Goal: Transaction & Acquisition: Purchase product/service

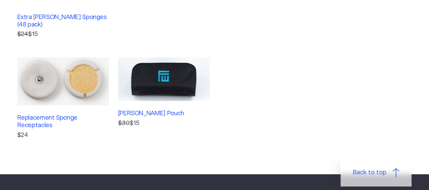
scroll to position [272, 0]
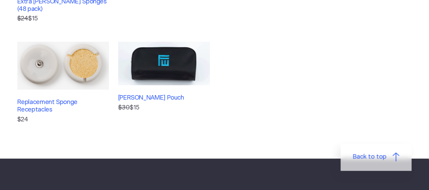
click at [75, 79] on img at bounding box center [63, 66] width 92 height 48
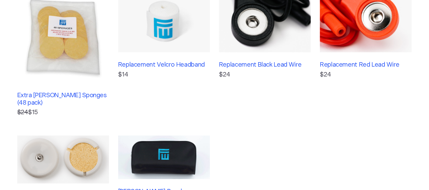
scroll to position [101, 0]
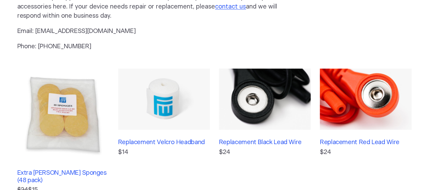
click at [274, 87] on img at bounding box center [265, 99] width 92 height 61
click at [405, 104] on img at bounding box center [366, 99] width 92 height 61
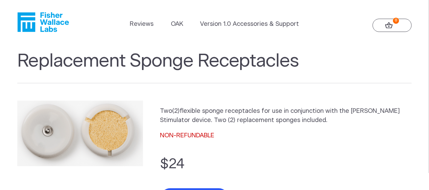
scroll to position [136, 0]
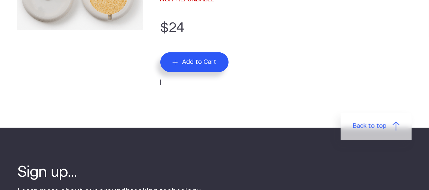
click at [203, 61] on span "Add to Cart" at bounding box center [199, 61] width 34 height 7
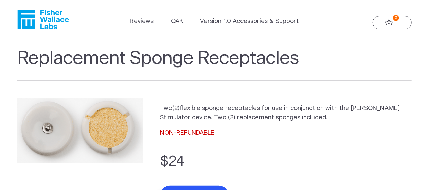
scroll to position [0, 0]
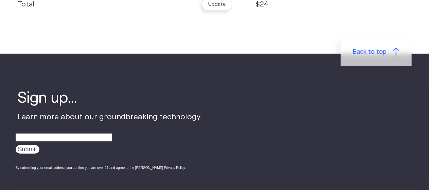
scroll to position [34, 0]
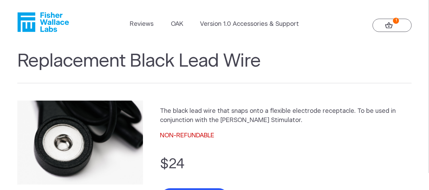
scroll to position [136, 0]
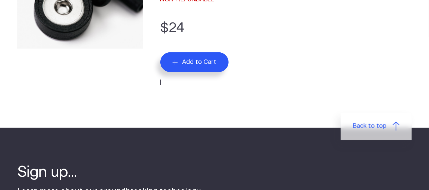
click at [200, 59] on span "Add to Cart" at bounding box center [199, 61] width 34 height 7
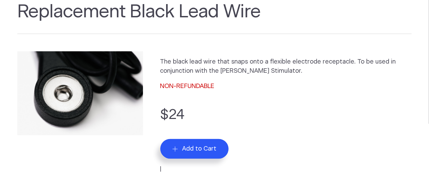
scroll to position [0, 0]
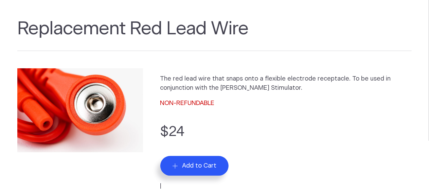
scroll to position [136, 0]
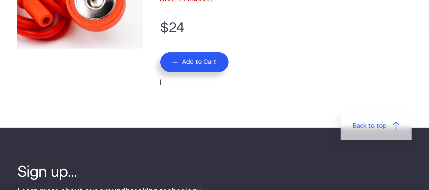
click at [196, 67] on button "Add to Cart" at bounding box center [194, 62] width 69 height 20
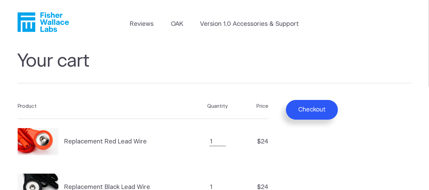
click at [314, 106] on button "Checkout" at bounding box center [312, 110] width 52 height 20
